Goal: Find specific page/section: Find specific page/section

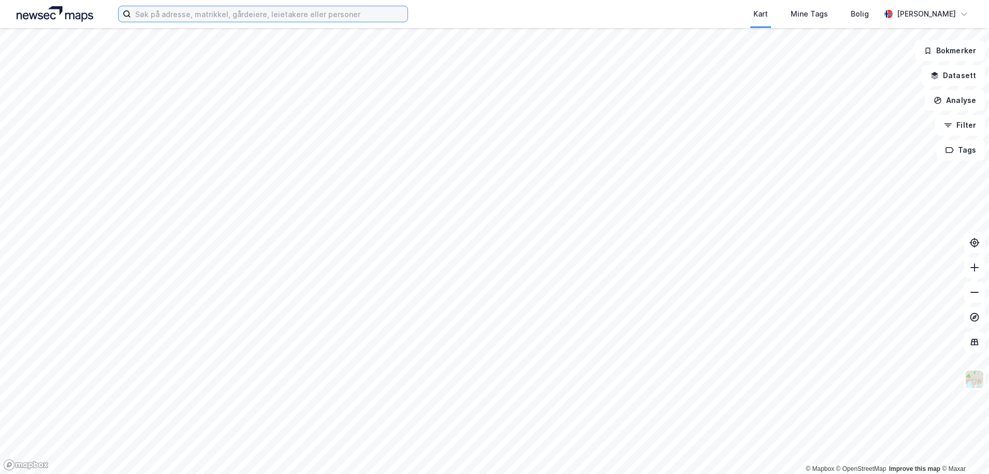
click at [280, 17] on input at bounding box center [269, 14] width 277 height 16
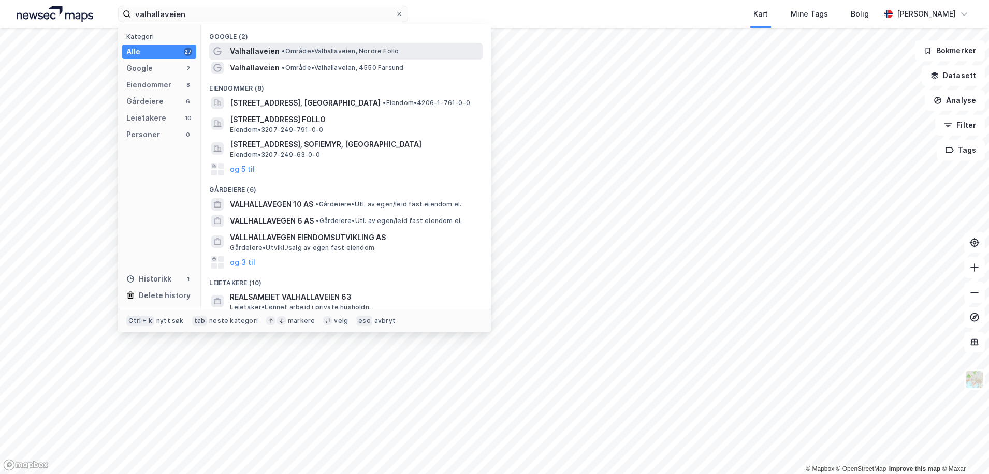
click at [305, 51] on span "• Område • [GEOGRAPHIC_DATA], [GEOGRAPHIC_DATA]" at bounding box center [340, 51] width 117 height 8
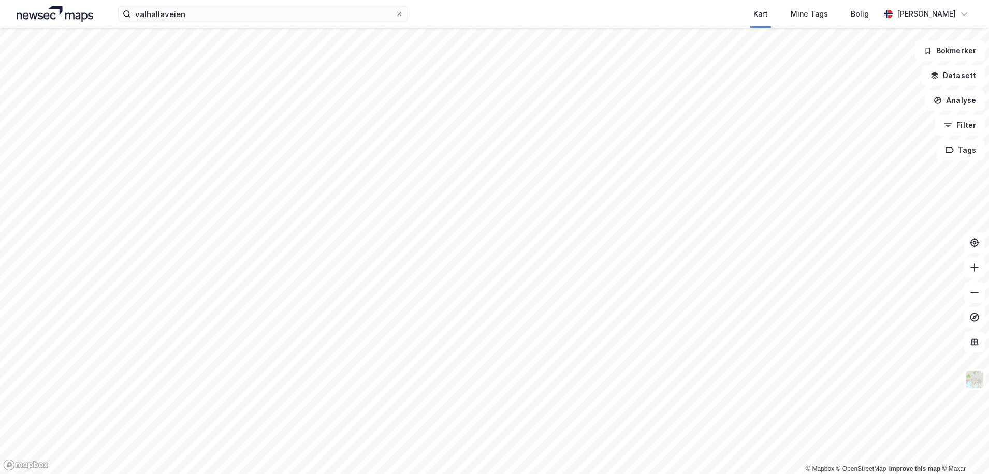
click at [555, 474] on html "valhallaveien Kart Mine Tags Bolig [PERSON_NAME] © Mapbox © OpenStreetMap Impro…" at bounding box center [494, 237] width 989 height 474
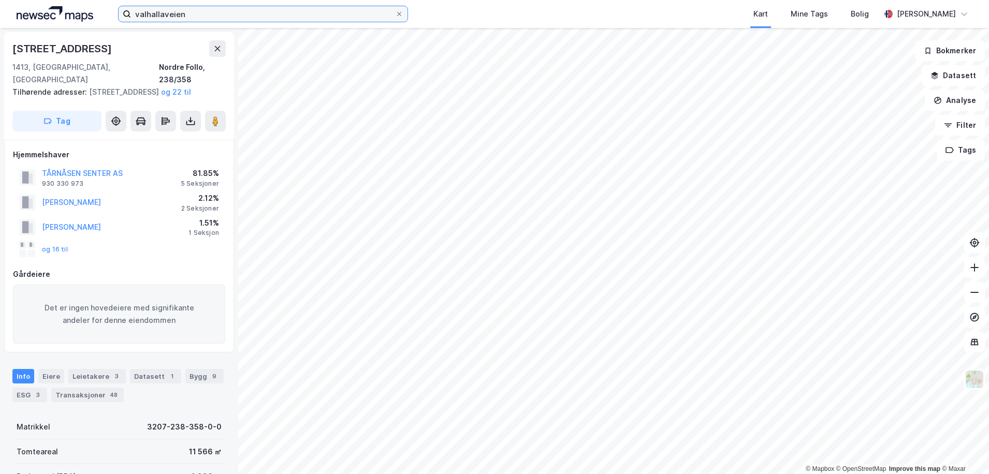
click at [240, 16] on input "valhallaveien" at bounding box center [263, 14] width 264 height 16
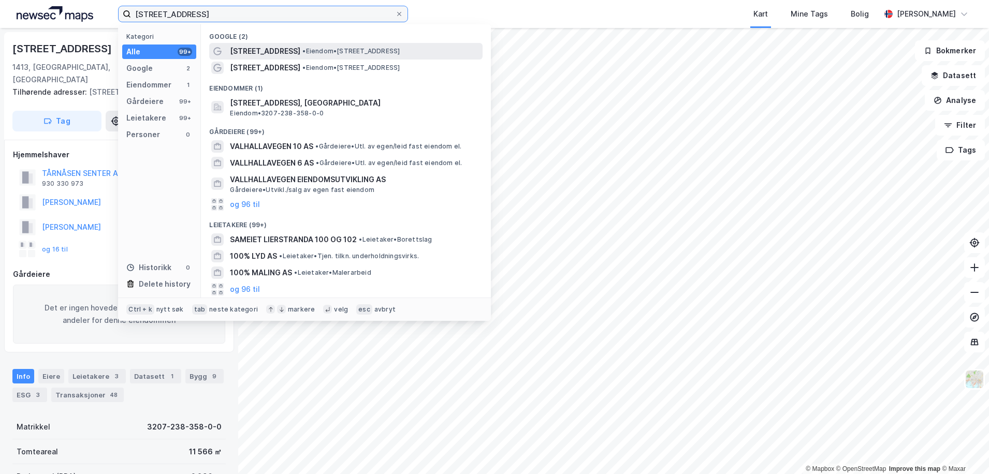
type input "[STREET_ADDRESS]"
click at [253, 46] on span "[STREET_ADDRESS]" at bounding box center [265, 51] width 70 height 12
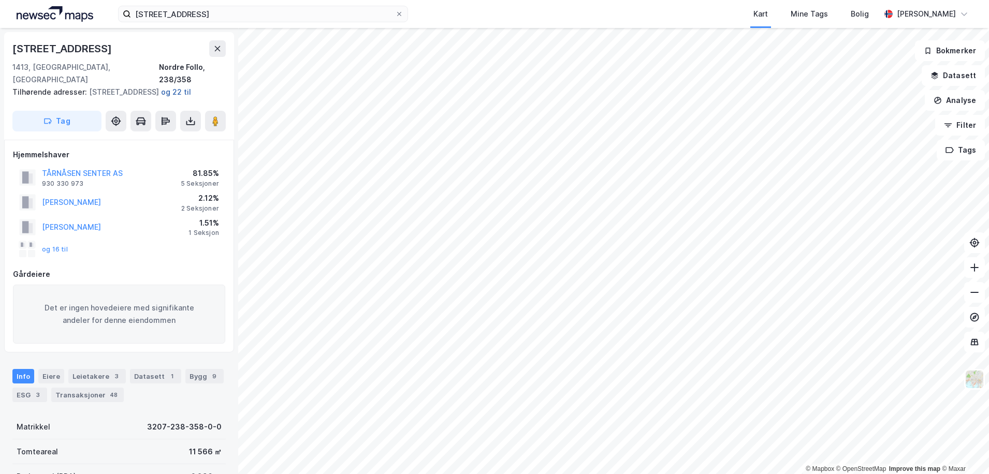
click at [0, 0] on button "og 22 til" at bounding box center [0, 0] width 0 height 0
